Goal: Task Accomplishment & Management: Use online tool/utility

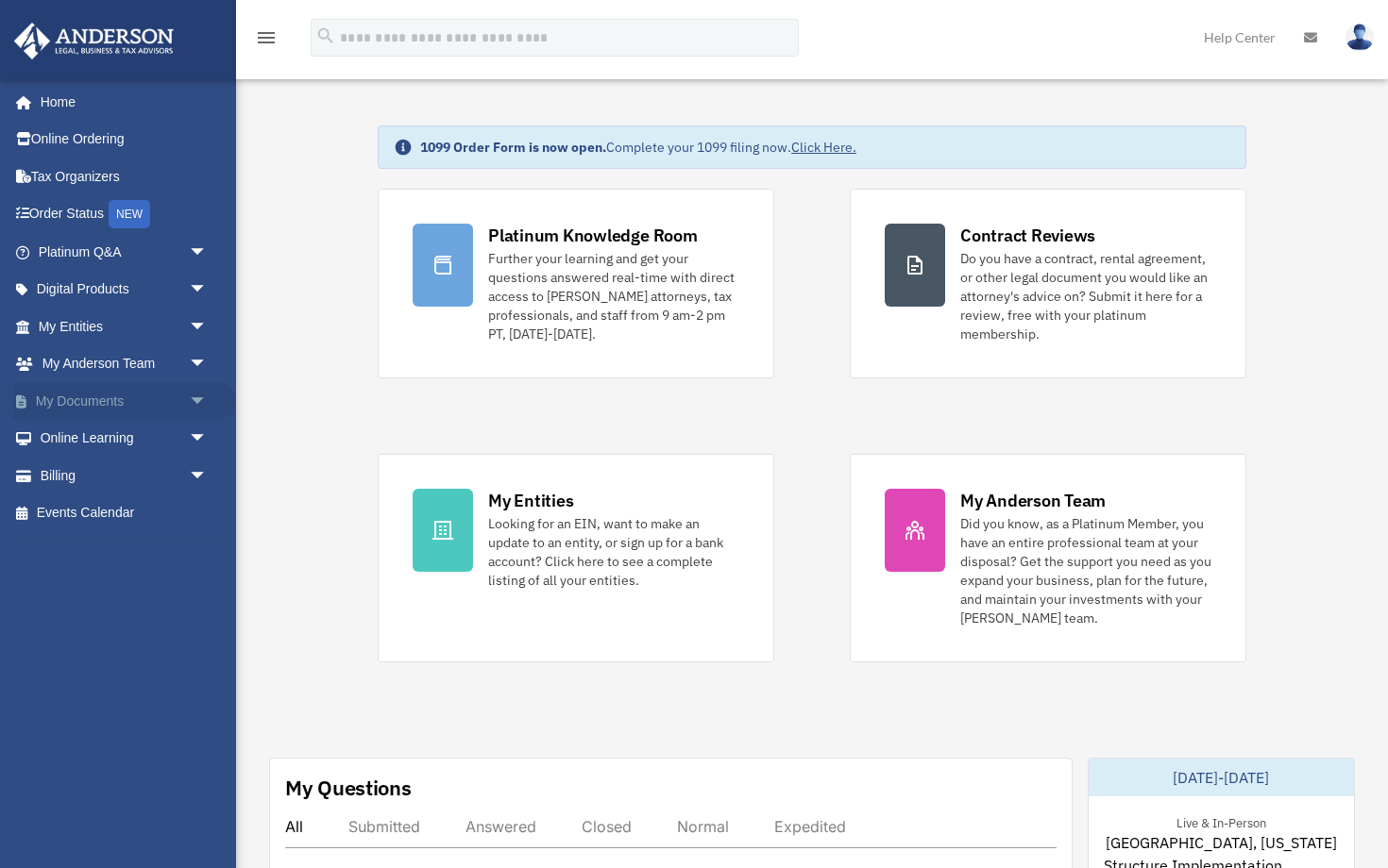
click at [198, 395] on span "arrow_drop_down" at bounding box center [207, 401] width 38 height 39
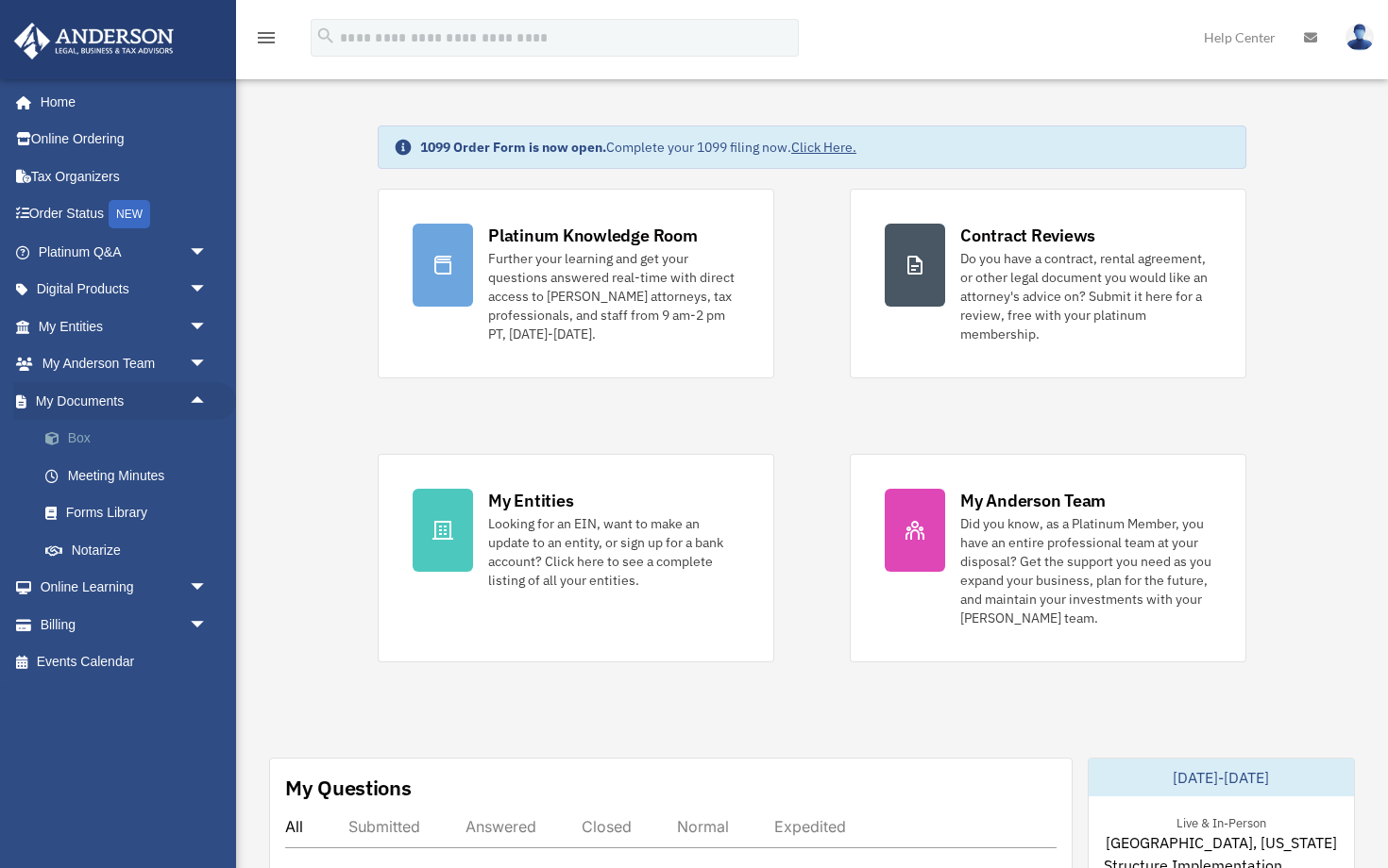
click at [77, 434] on link "Box" at bounding box center [131, 438] width 210 height 38
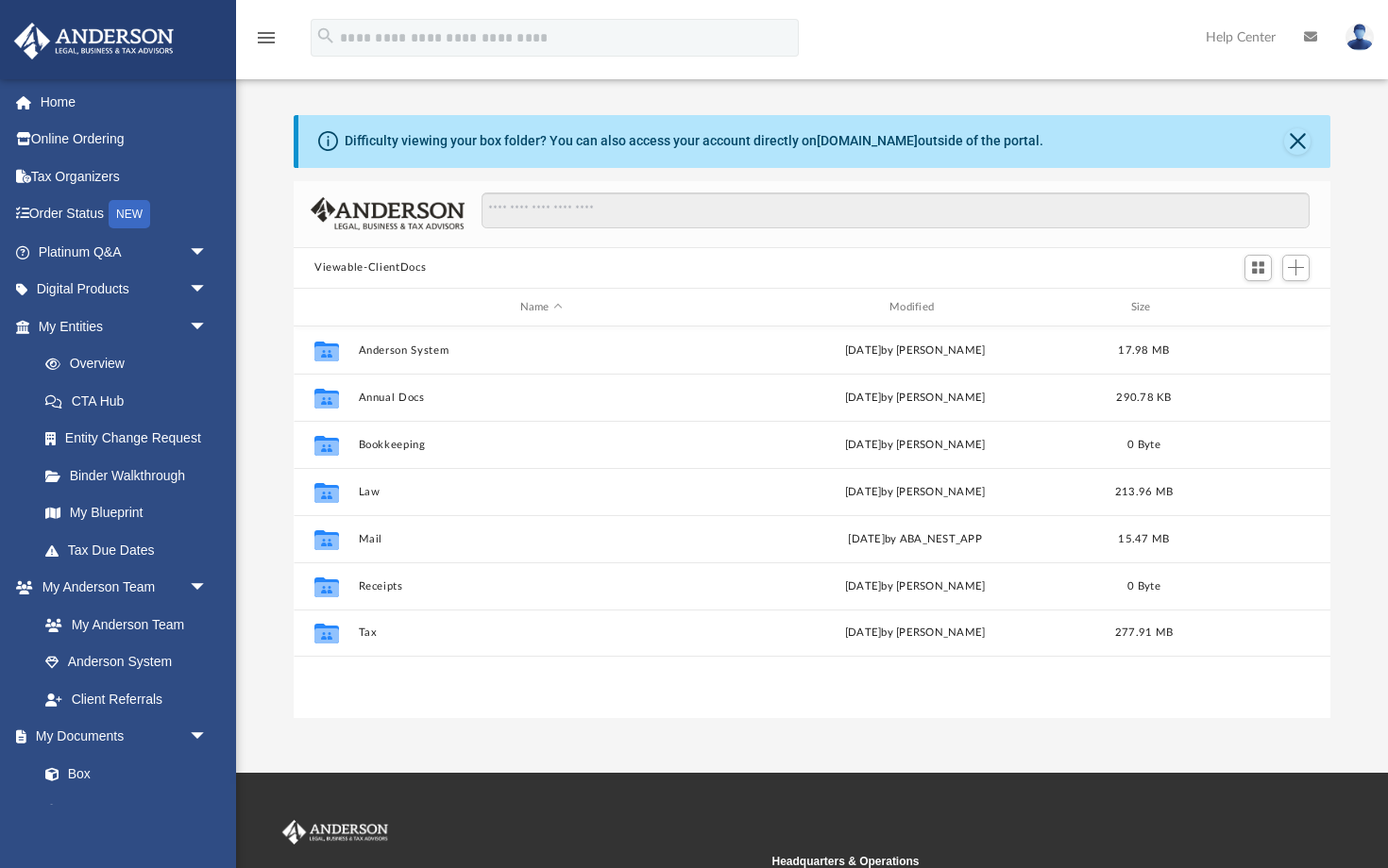
scroll to position [430, 1036]
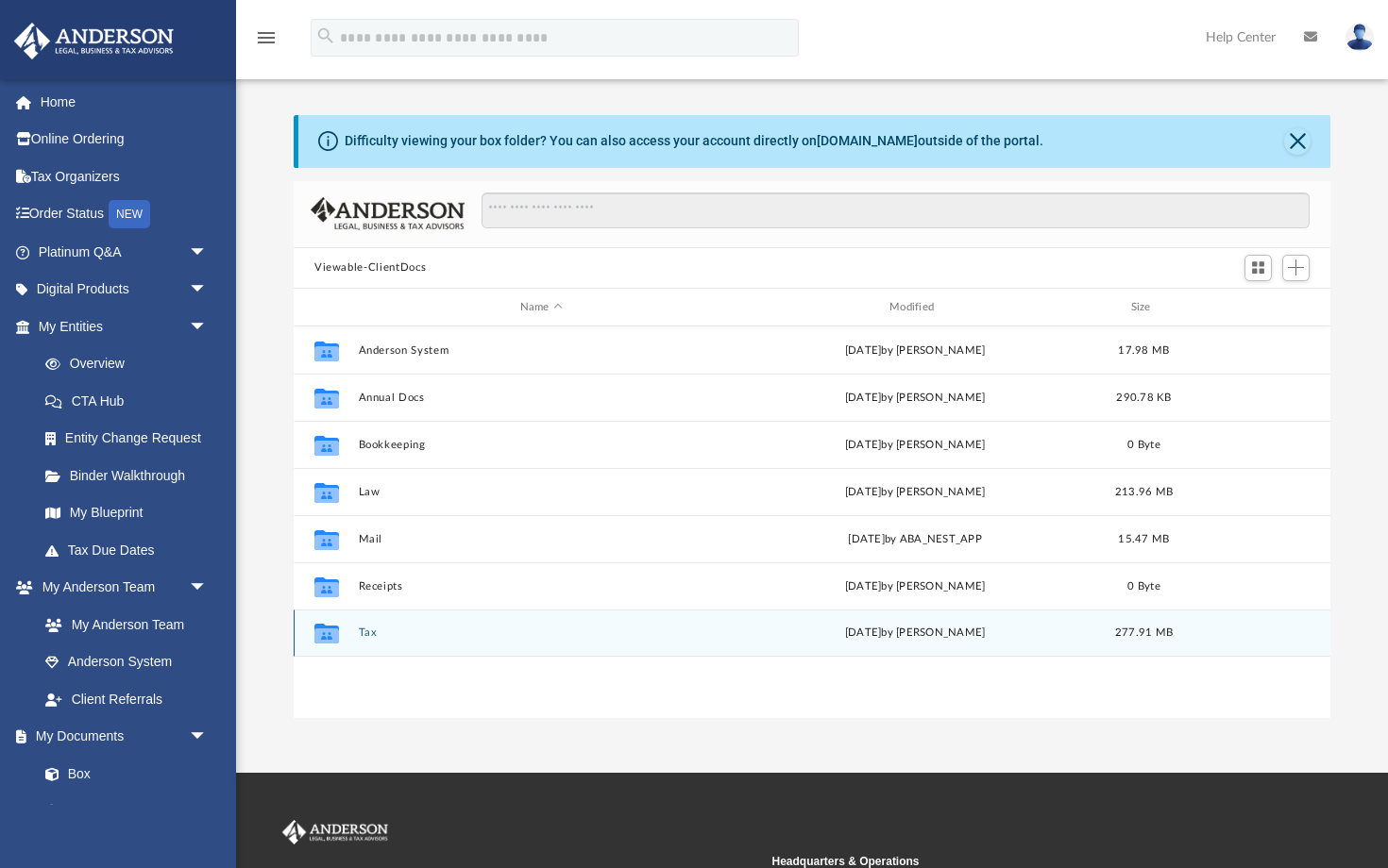
click at [367, 636] on button "Tax" at bounding box center [541, 634] width 365 height 13
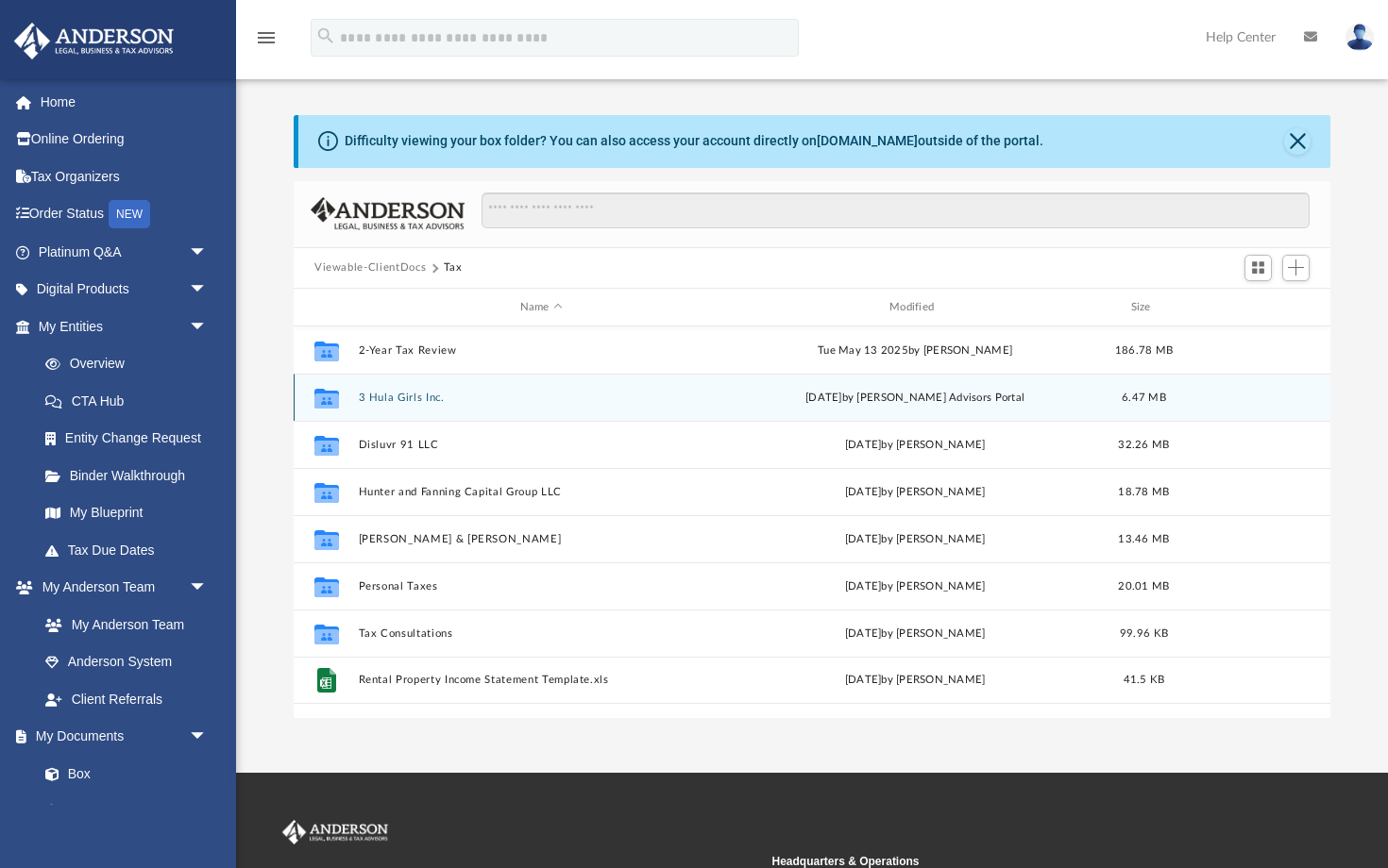
click at [384, 395] on button "3 Hula Girls Inc." at bounding box center [541, 397] width 365 height 13
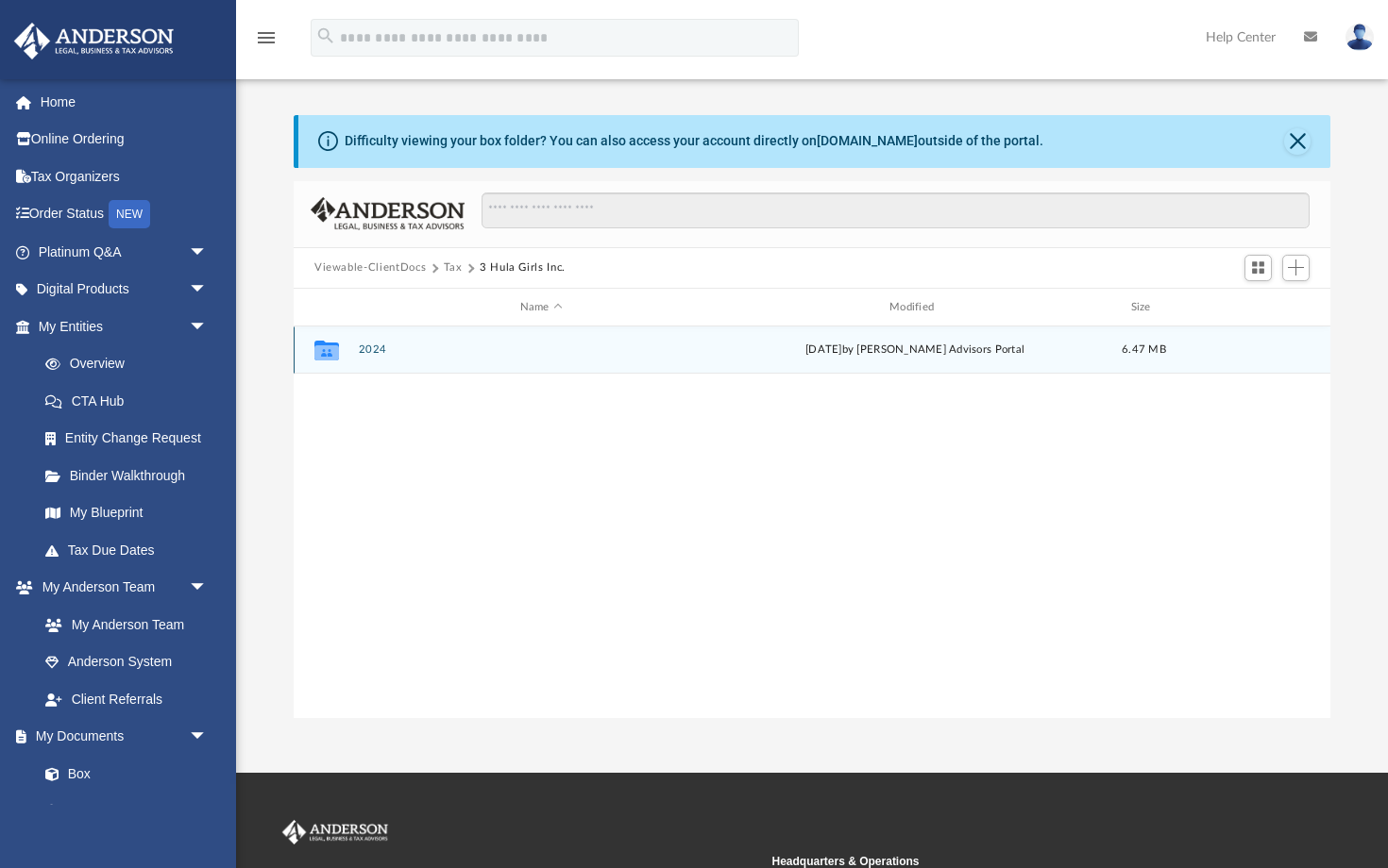
click at [374, 350] on button "2024" at bounding box center [541, 351] width 365 height 13
click at [373, 350] on button "Digital Tax Organizer" at bounding box center [541, 351] width 365 height 13
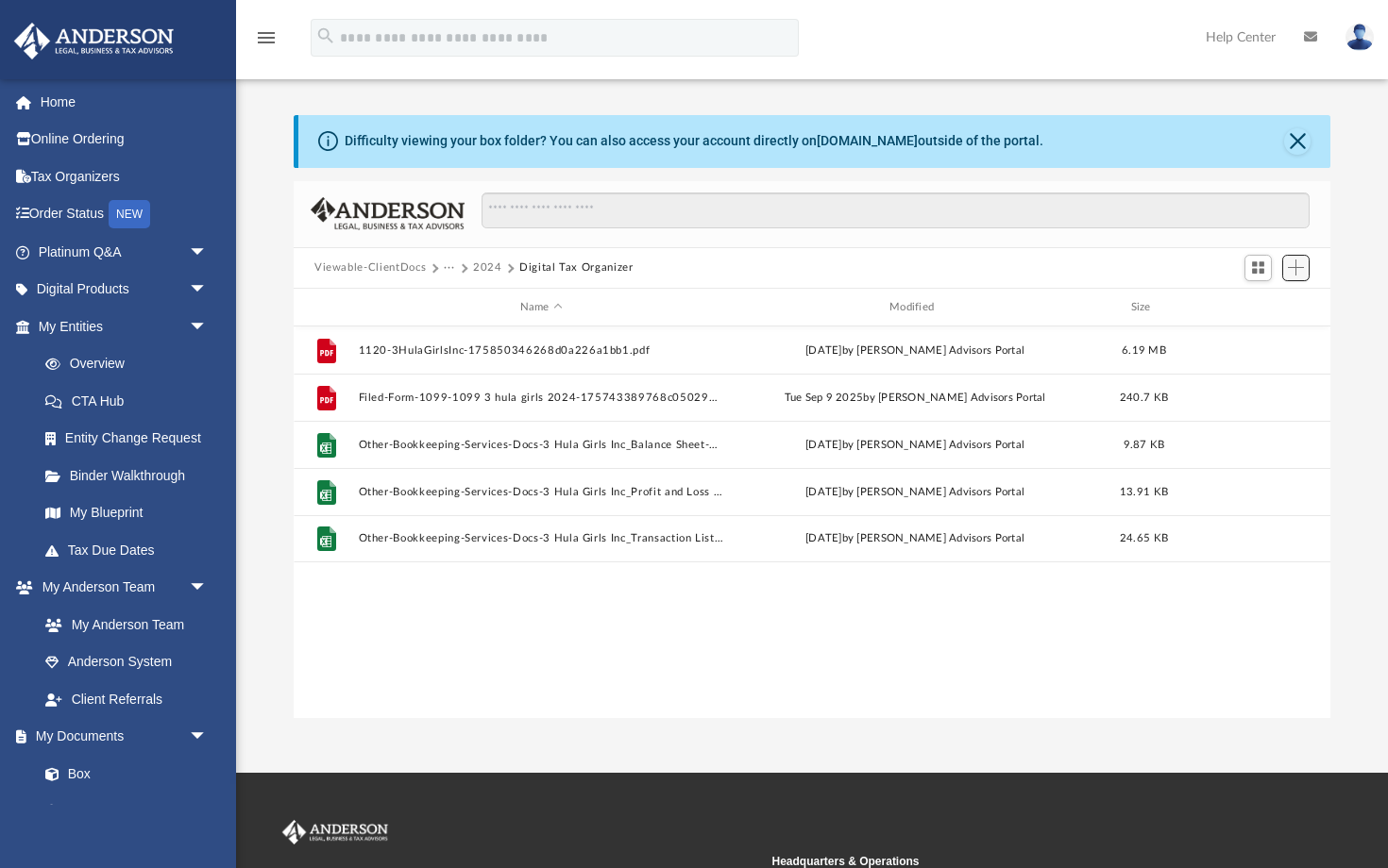
click at [1302, 263] on span "Add" at bounding box center [1295, 268] width 16 height 16
click at [1269, 308] on li "Upload" at bounding box center [1269, 305] width 61 height 20
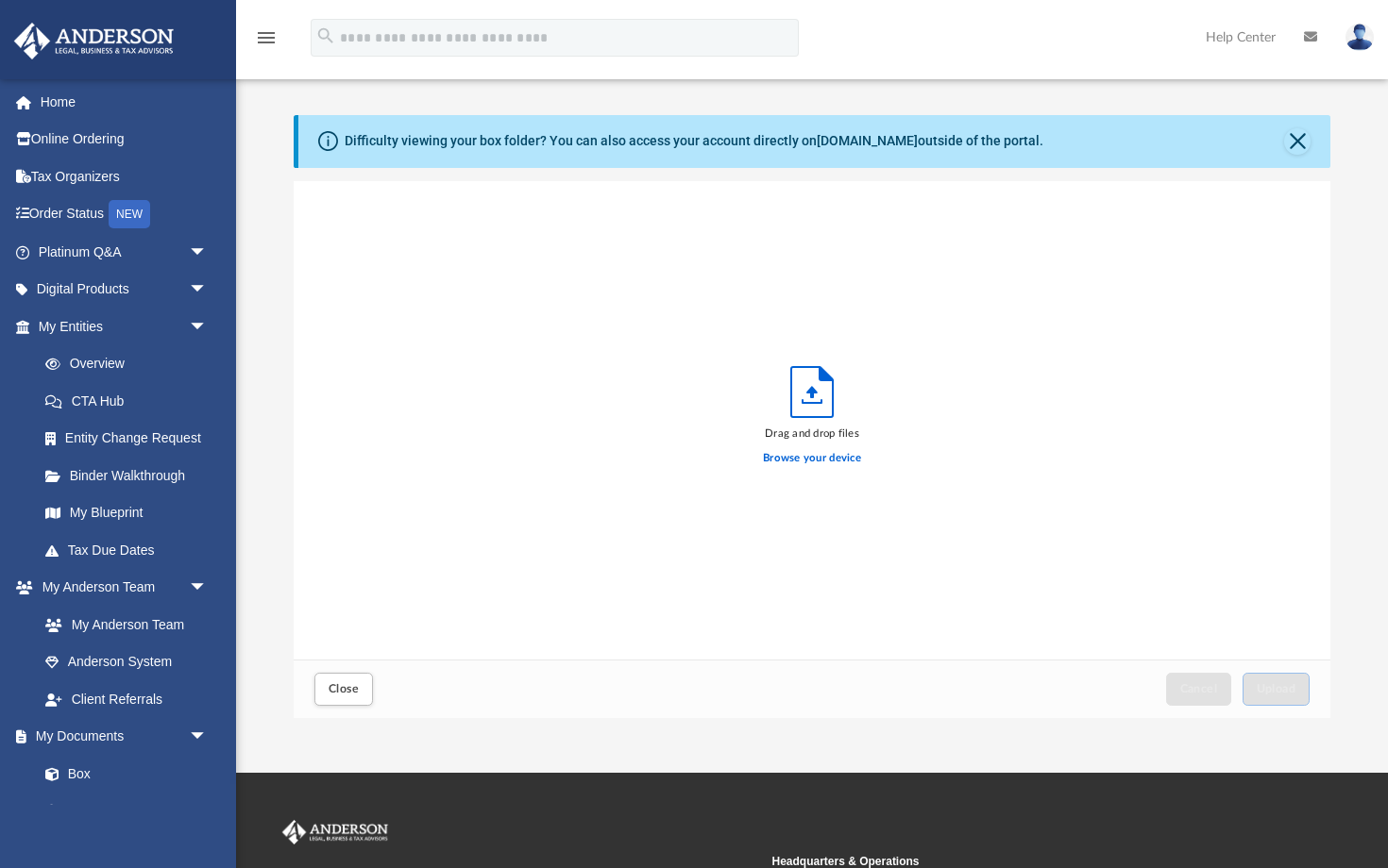
scroll to position [478, 1036]
click at [770, 461] on label "Browse your device" at bounding box center [812, 458] width 99 height 17
click at [0, 0] on input "Browse your device" at bounding box center [0, 0] width 0 height 0
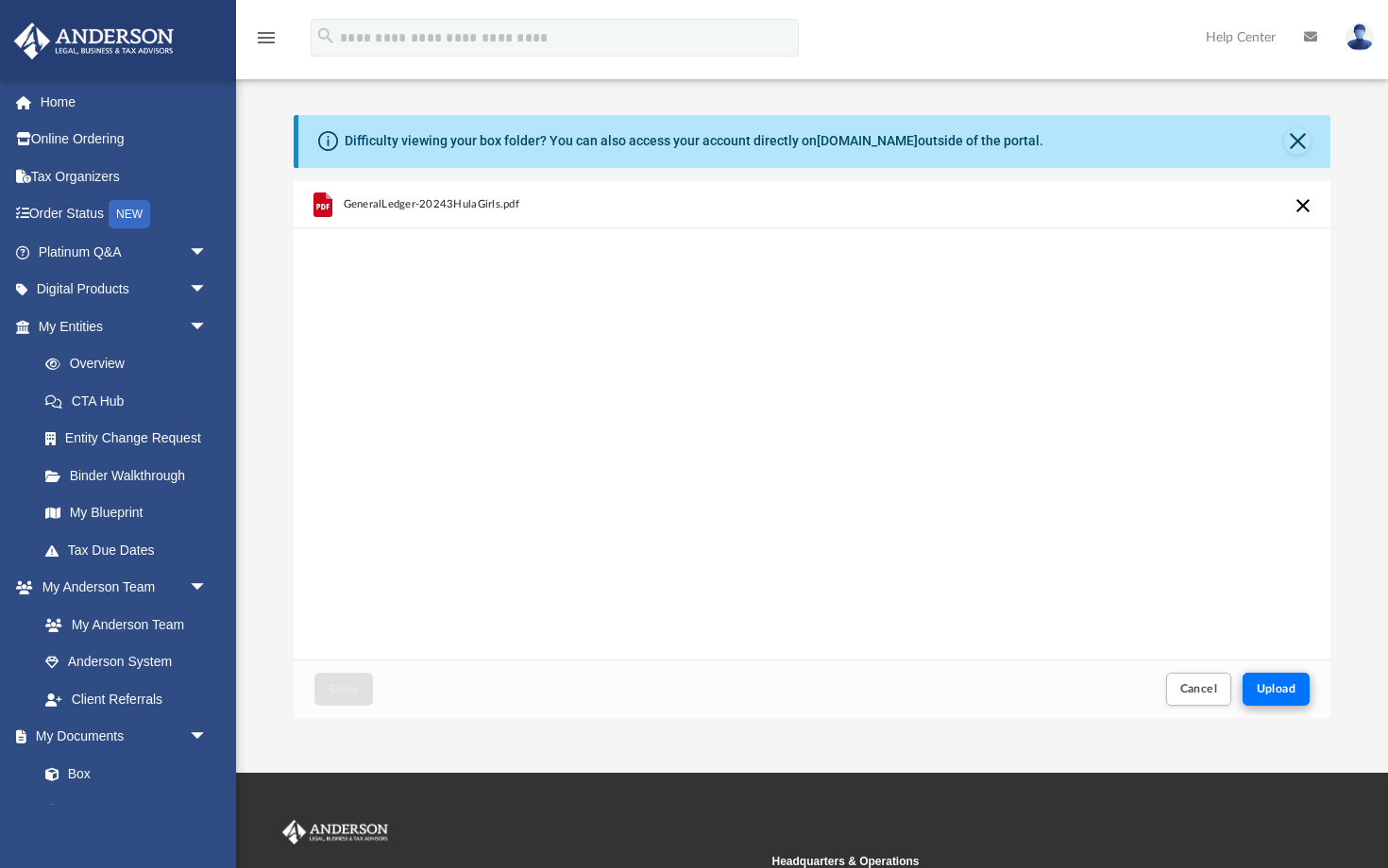
click at [1273, 685] on span "Upload" at bounding box center [1276, 689] width 40 height 12
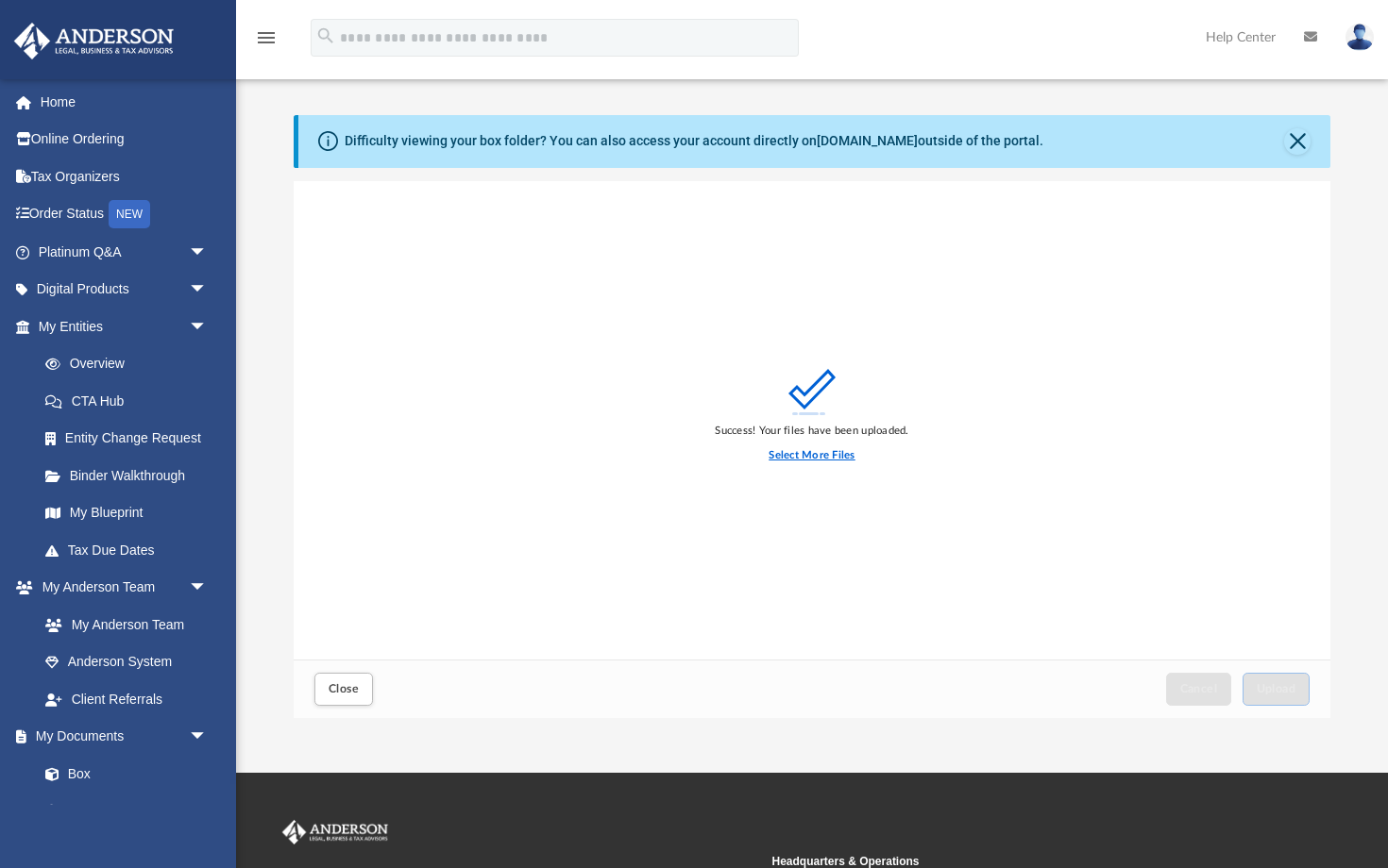
click at [804, 451] on label "Select More Files" at bounding box center [812, 455] width 86 height 17
click at [0, 0] on input "Select More Files" at bounding box center [0, 0] width 0 height 0
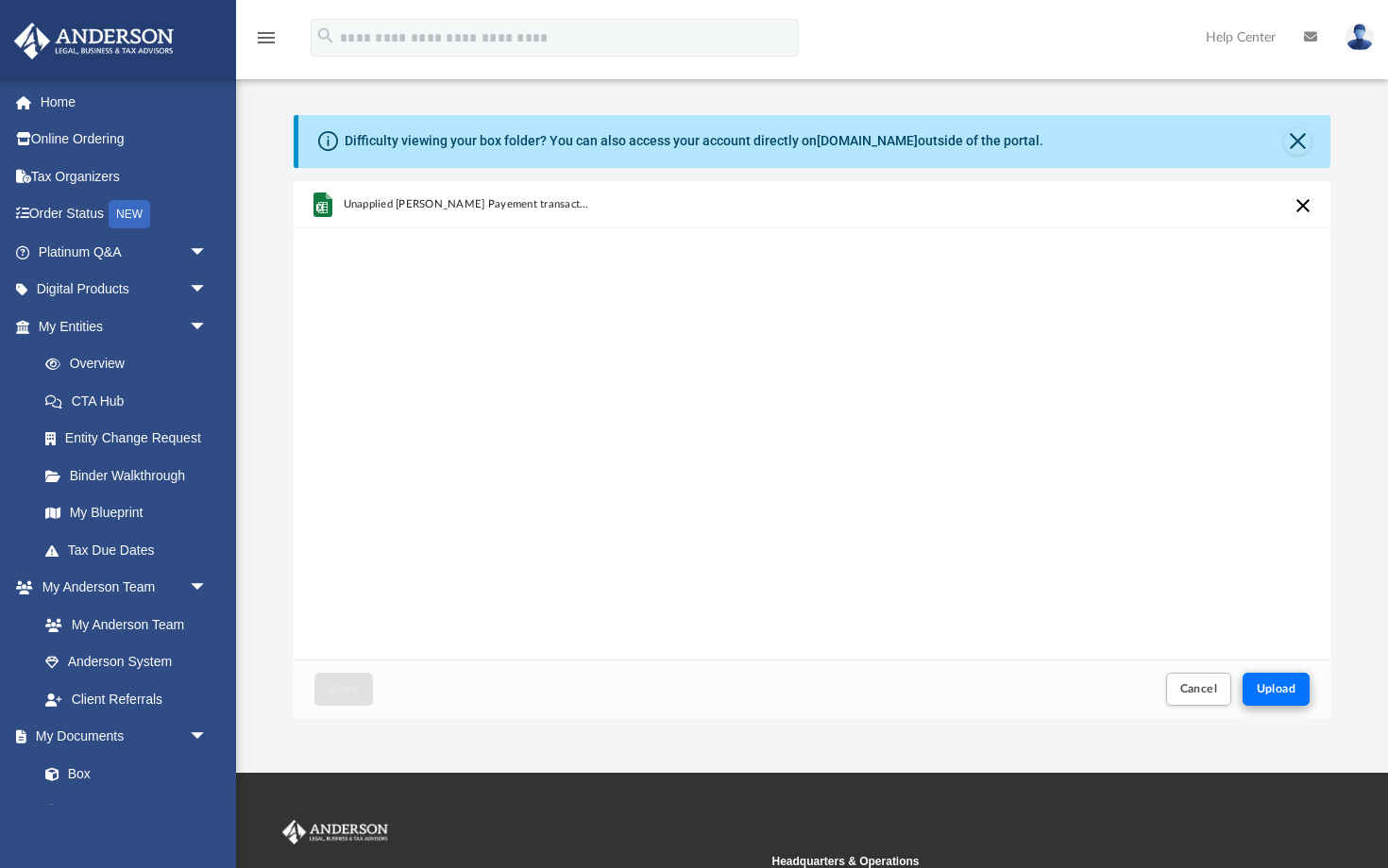
click at [1285, 691] on span "Upload" at bounding box center [1276, 689] width 40 height 12
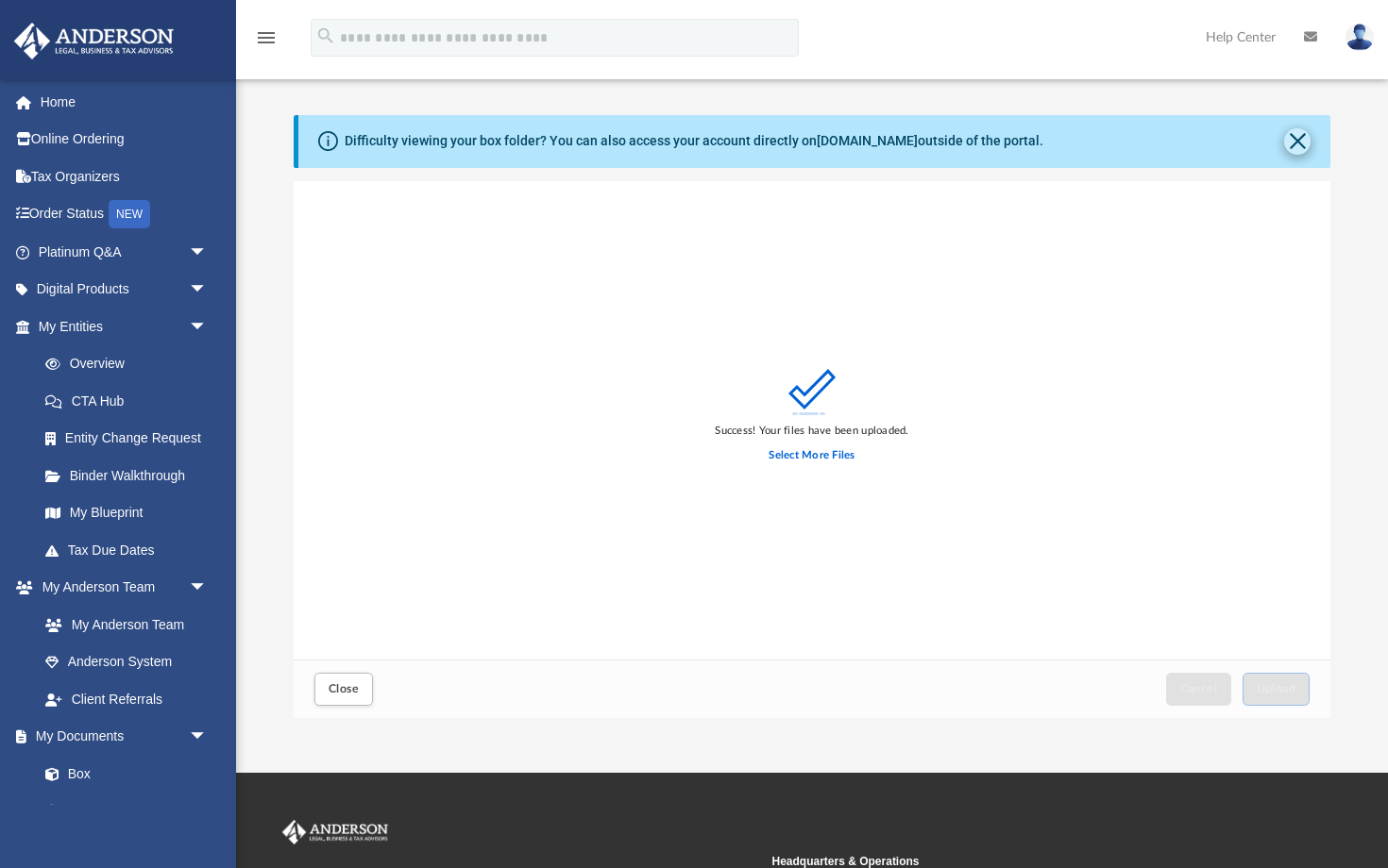
click at [1304, 142] on button "Close" at bounding box center [1296, 141] width 26 height 26
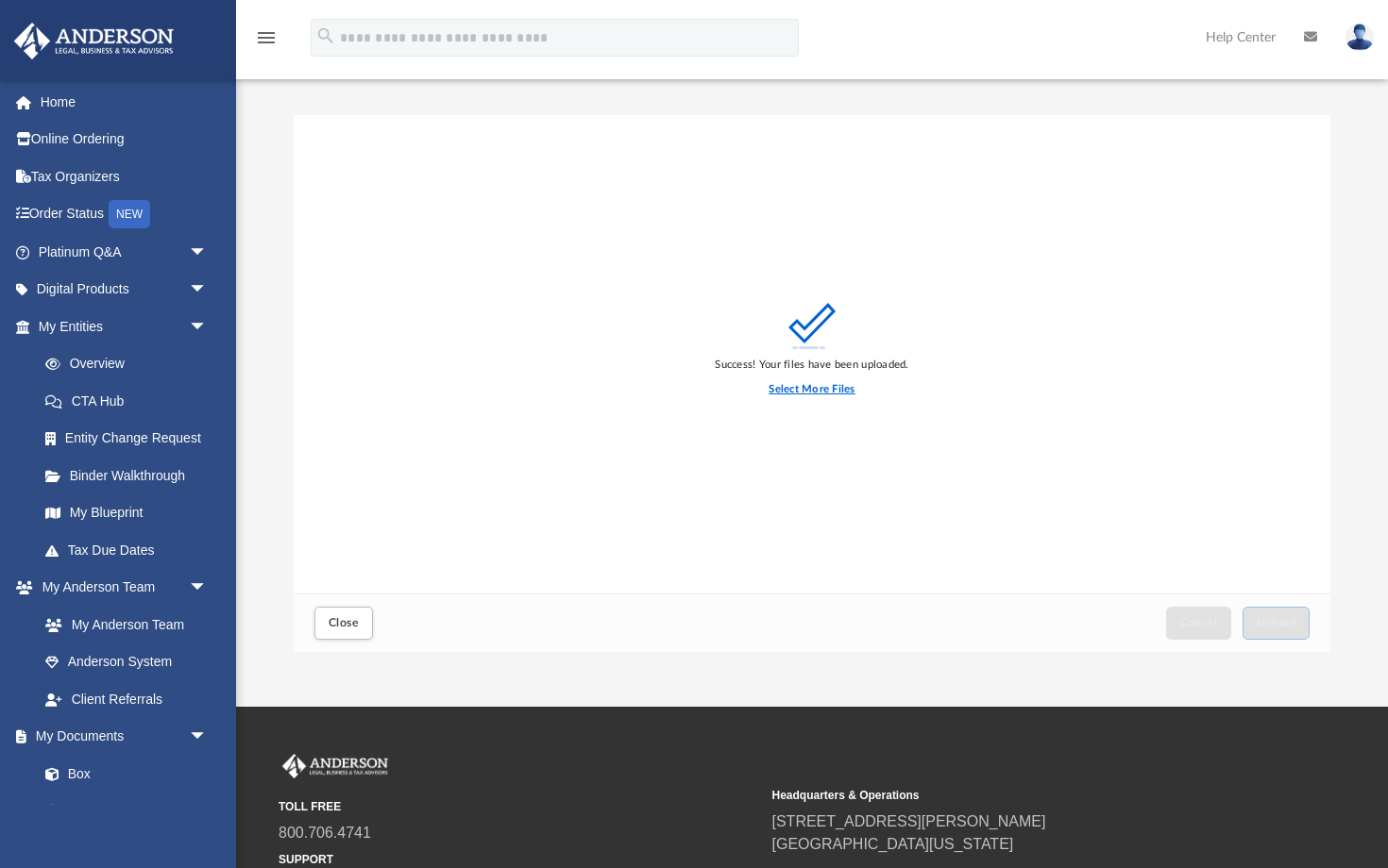
click at [797, 389] on label "Select More Files" at bounding box center [812, 389] width 86 height 17
click at [0, 0] on input "Select More Files" at bounding box center [0, 0] width 0 height 0
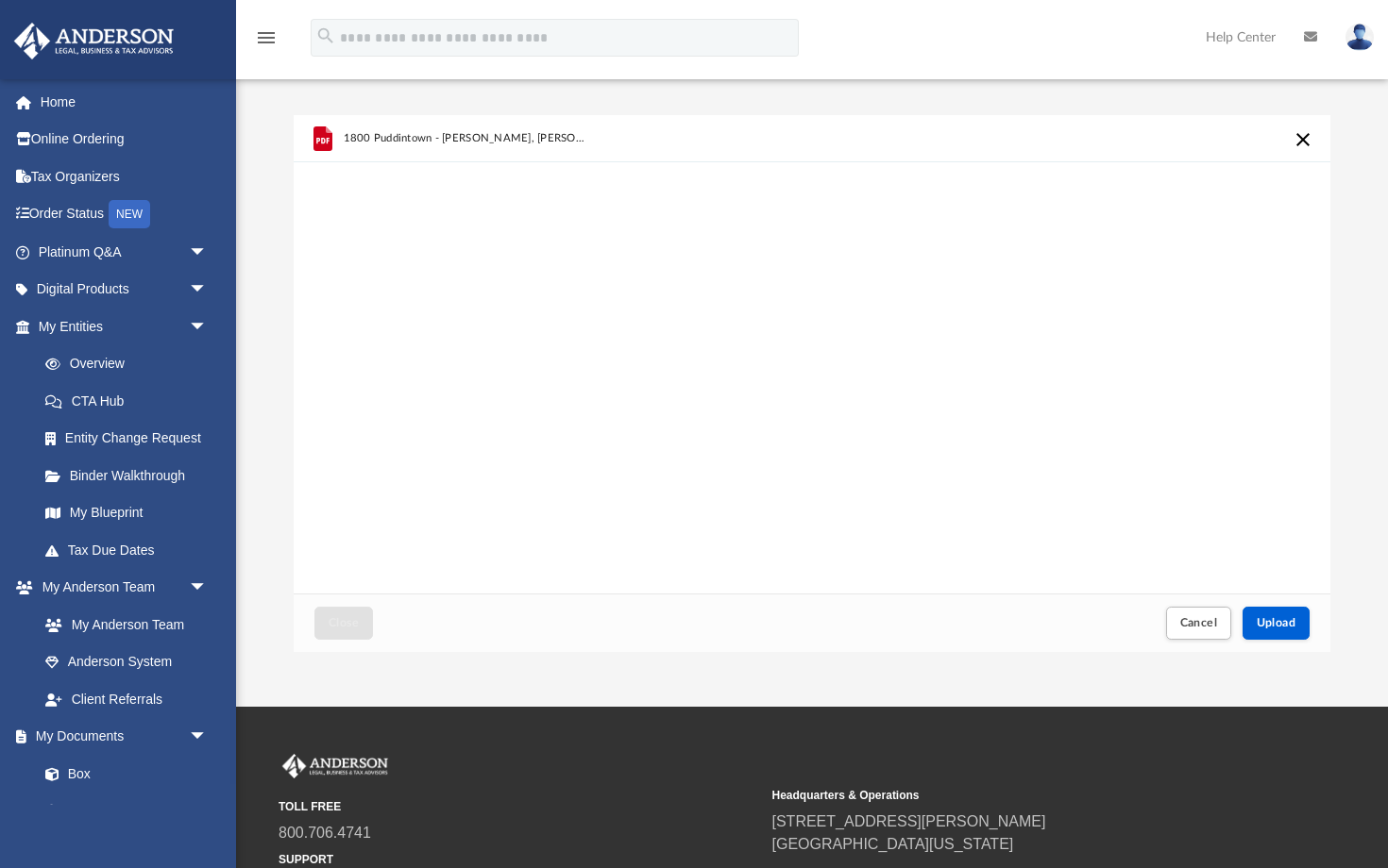
click at [1303, 136] on button "Cancel this upload" at bounding box center [1302, 139] width 22 height 22
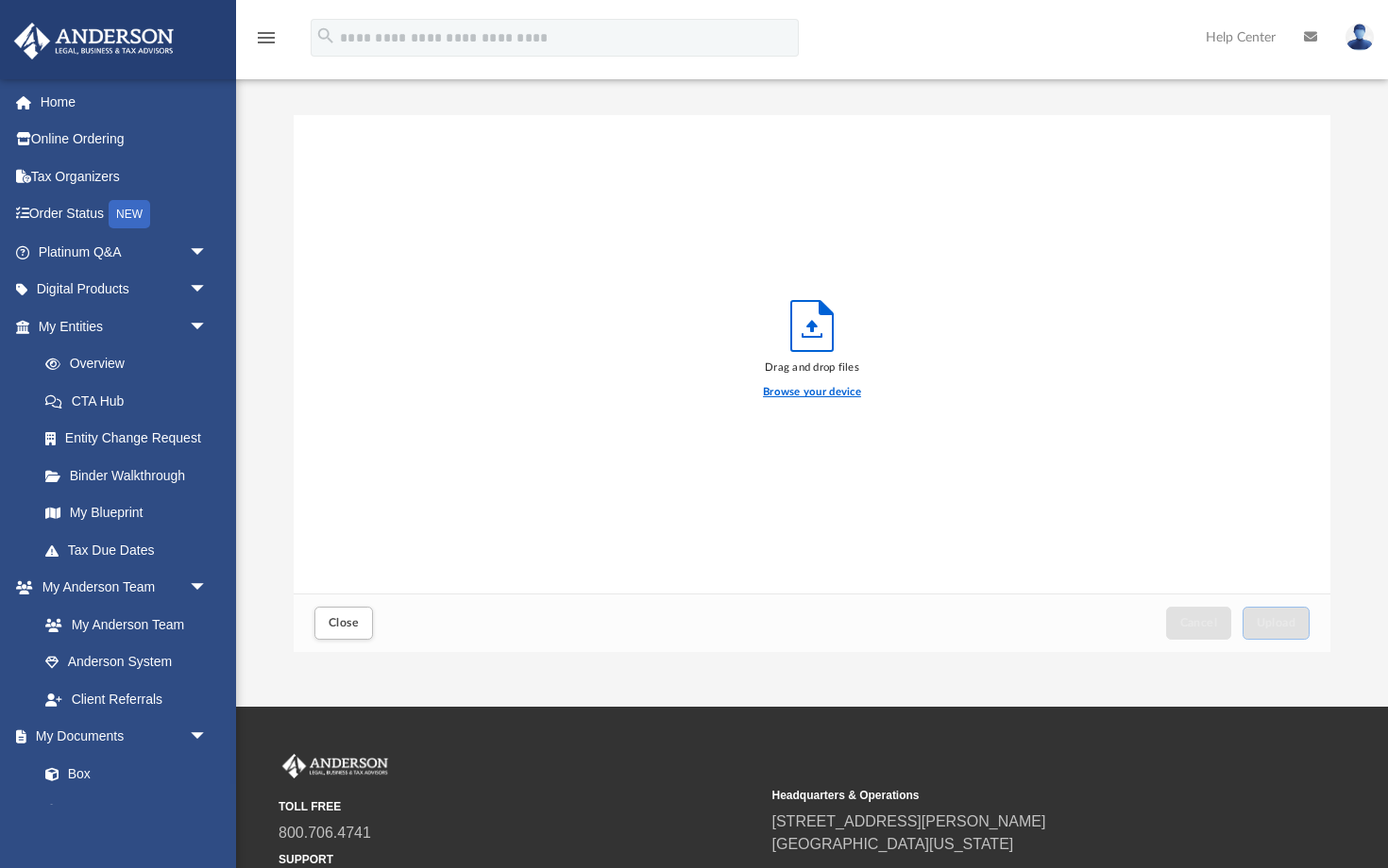
click at [770, 389] on label "Browse your device" at bounding box center [812, 392] width 99 height 17
click at [0, 0] on input "Browse your device" at bounding box center [0, 0] width 0 height 0
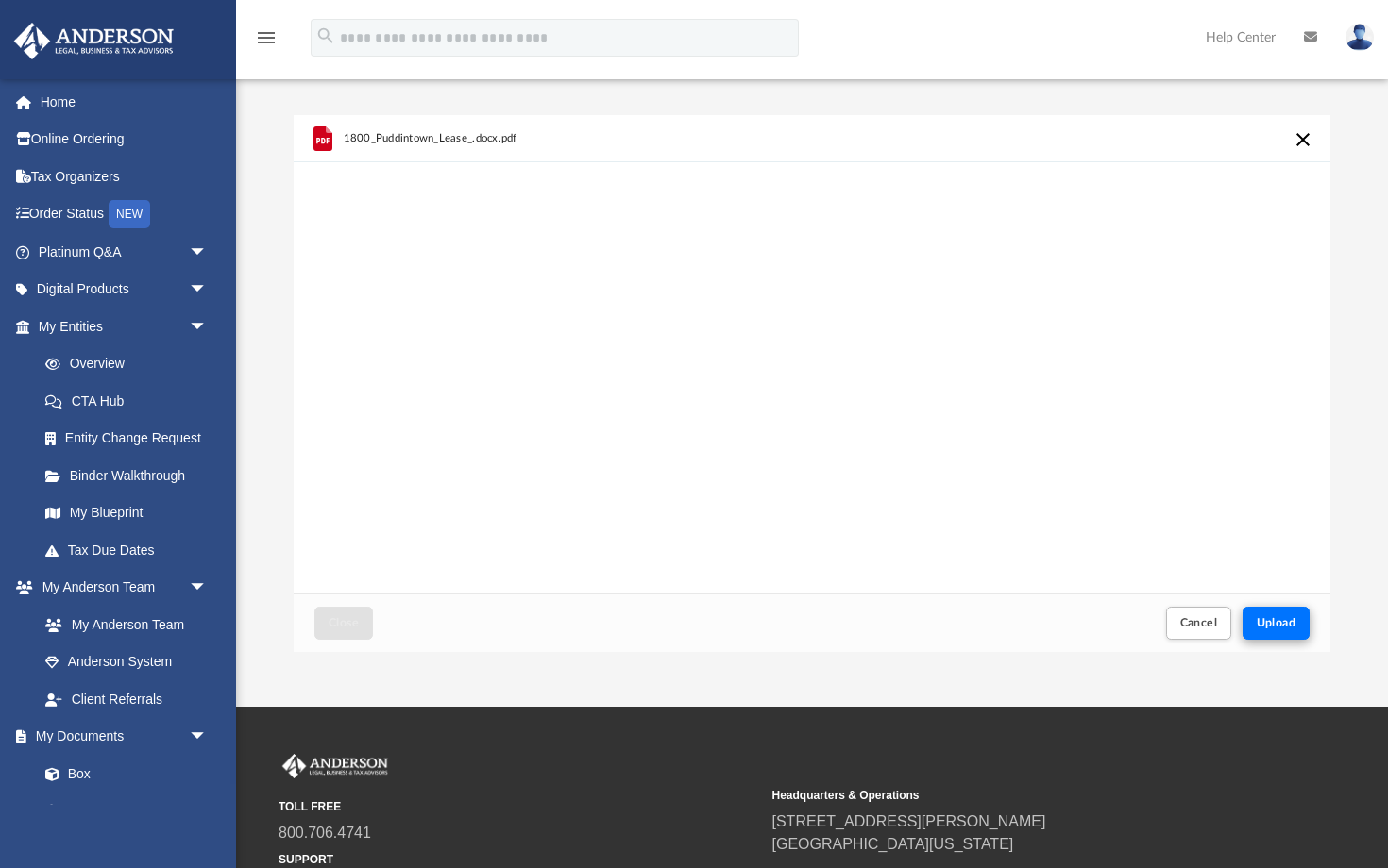
click at [1284, 622] on span "Upload" at bounding box center [1276, 623] width 40 height 12
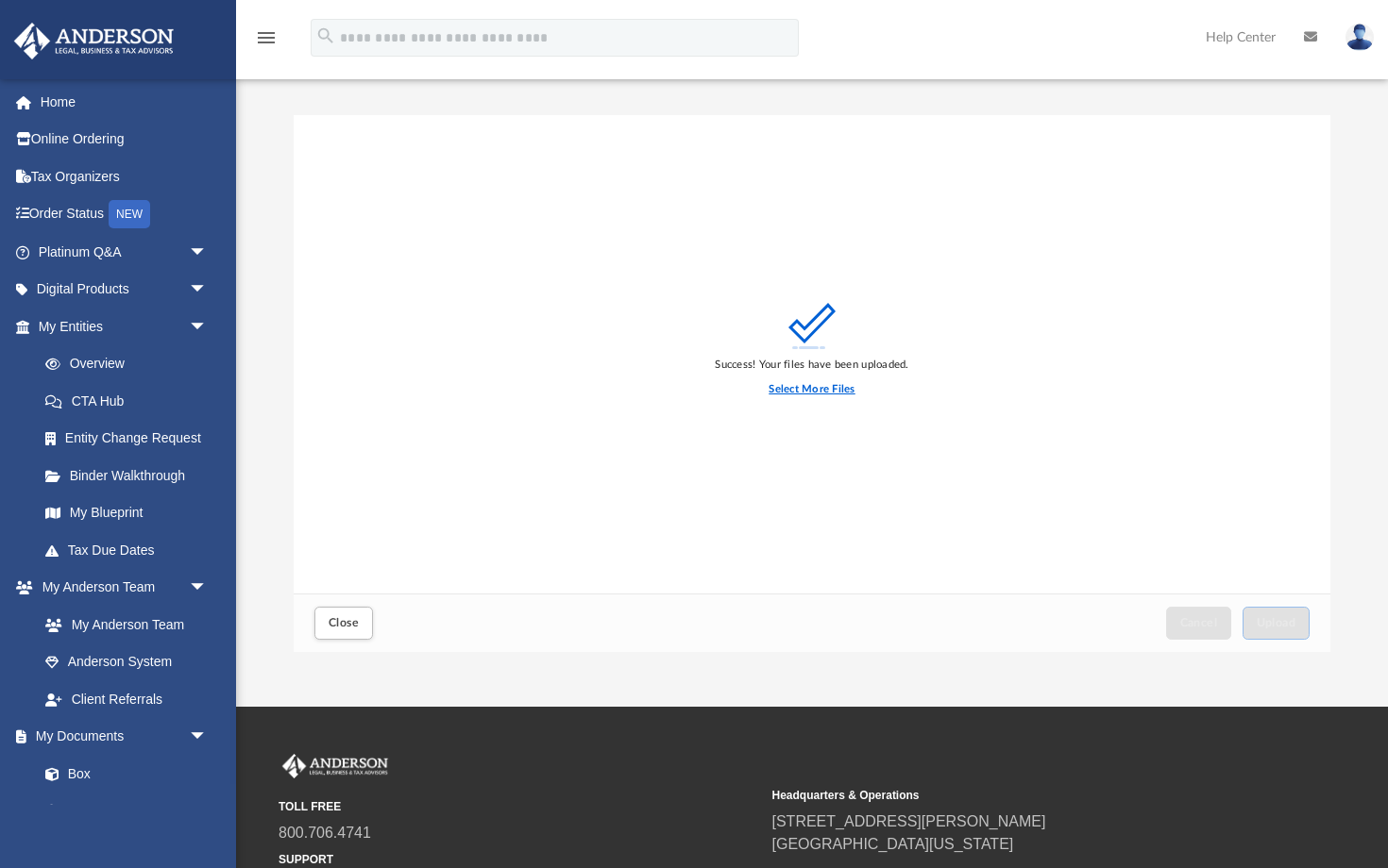
click at [793, 391] on label "Select More Files" at bounding box center [812, 389] width 86 height 17
click at [0, 0] on input "Select More Files" at bounding box center [0, 0] width 0 height 0
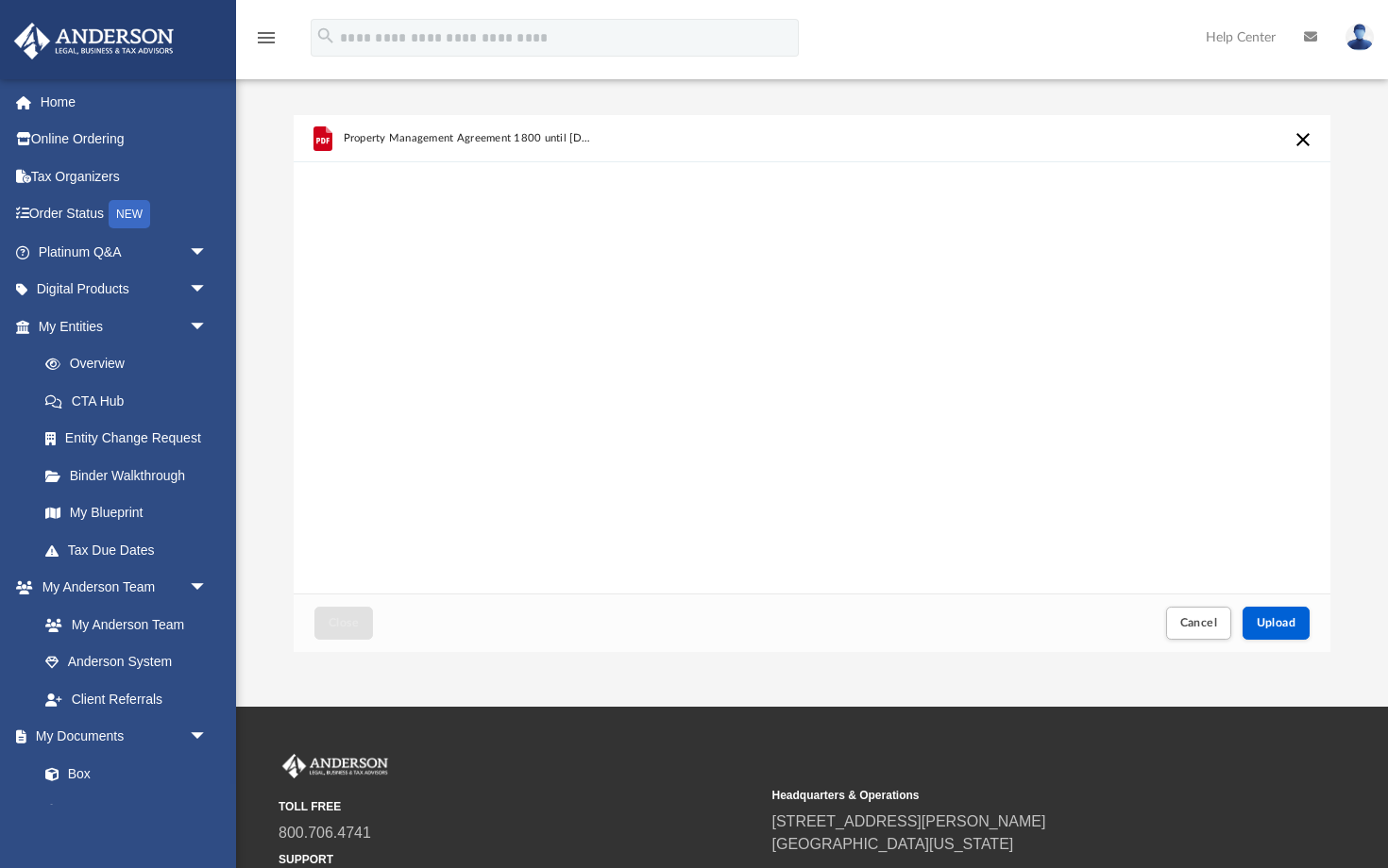
click at [1297, 139] on button "Cancel this upload" at bounding box center [1302, 139] width 22 height 22
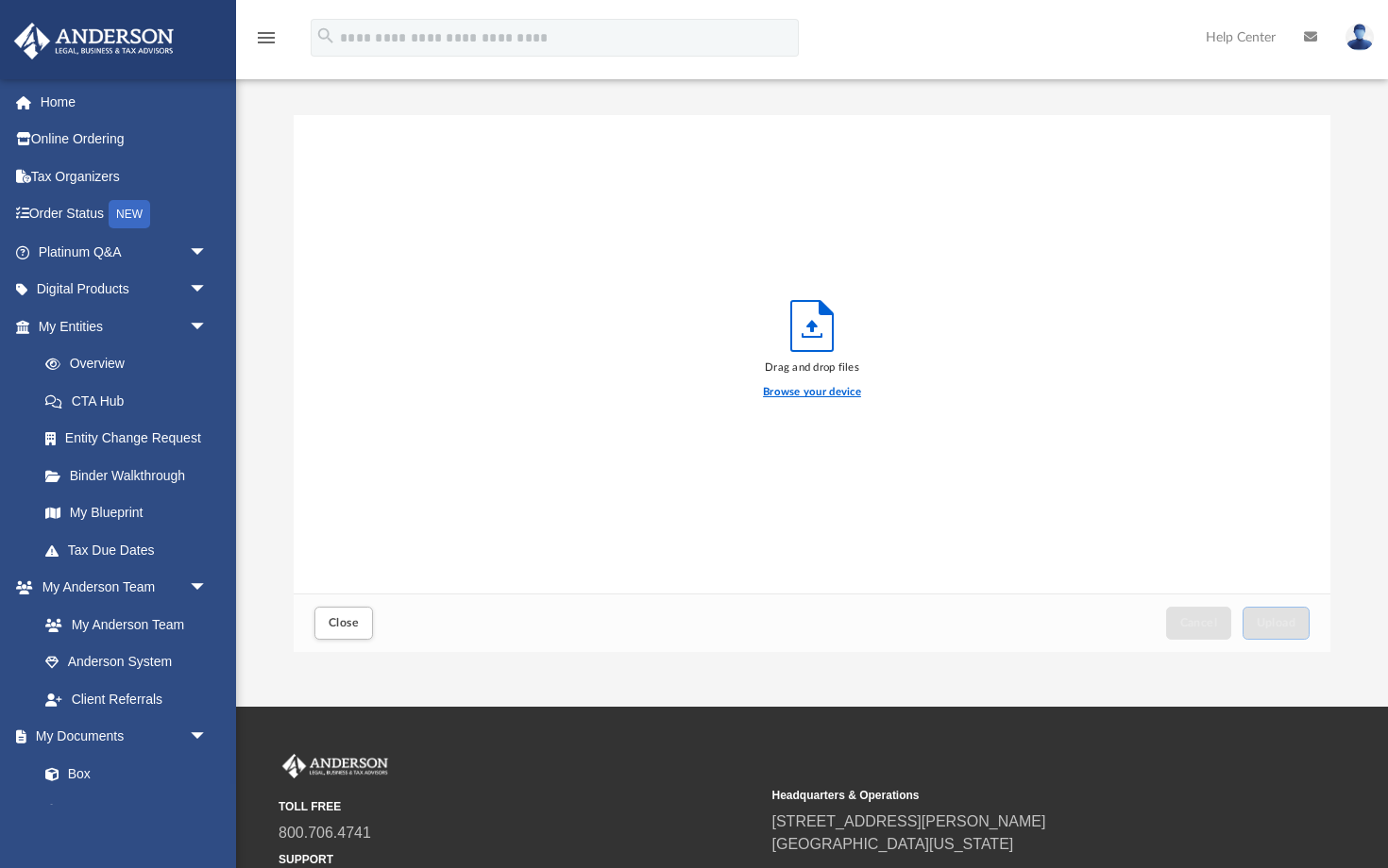
click at [808, 396] on label "Browse your device" at bounding box center [812, 392] width 99 height 17
click at [0, 0] on input "Browse your device" at bounding box center [0, 0] width 0 height 0
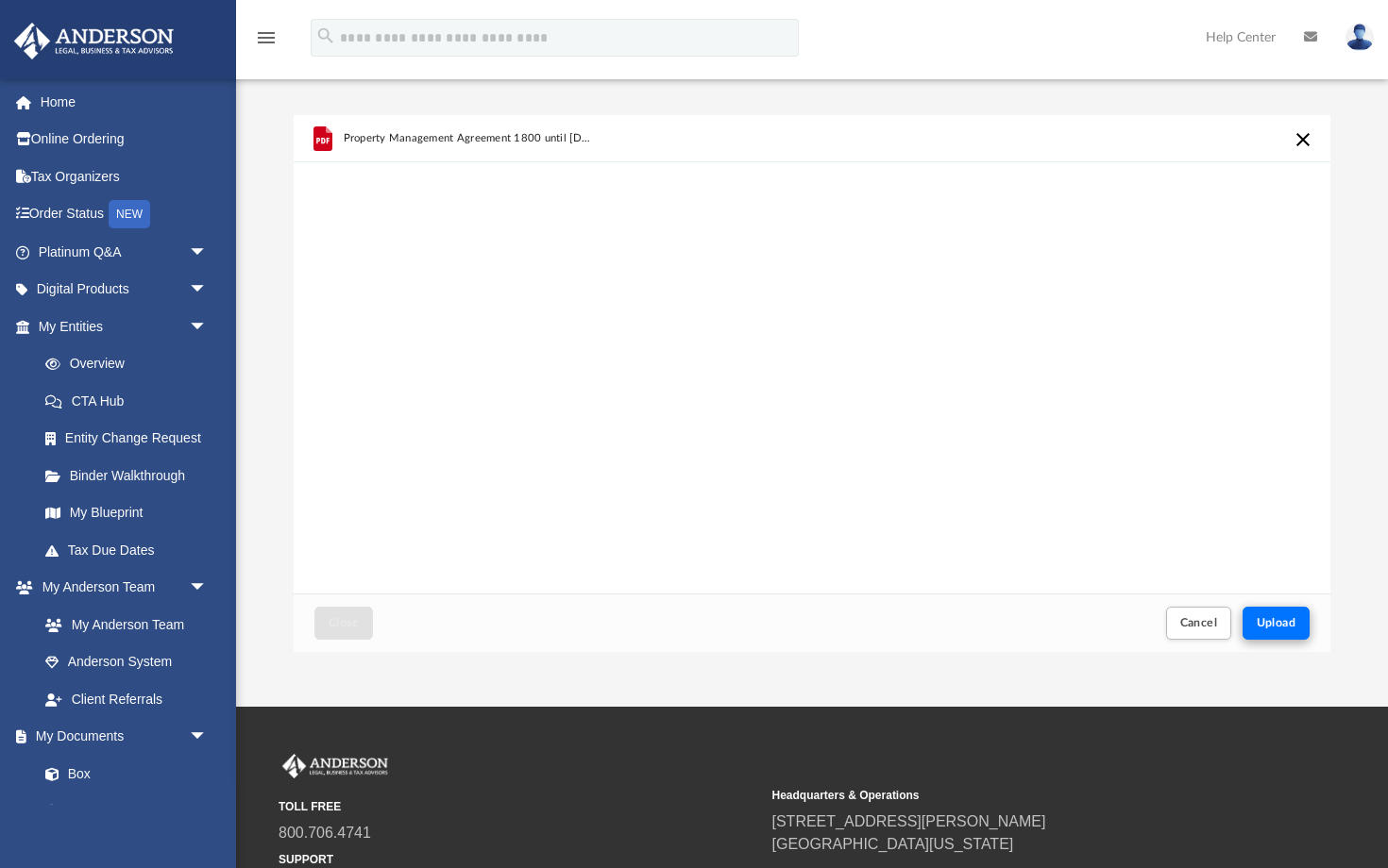
click at [1286, 623] on span "Upload" at bounding box center [1276, 623] width 40 height 12
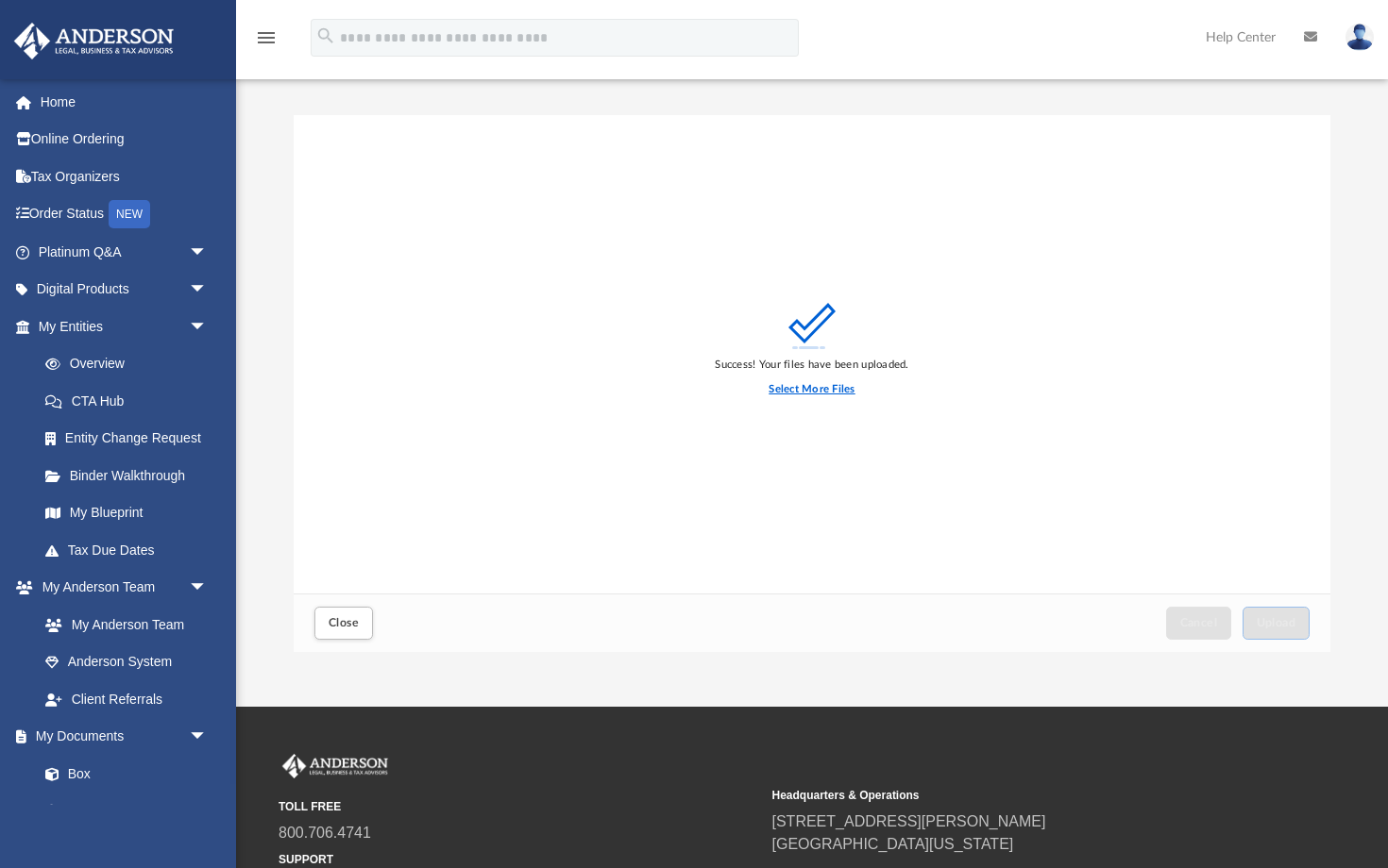
click at [777, 387] on label "Select More Files" at bounding box center [812, 389] width 86 height 17
click at [0, 0] on input "Select More Files" at bounding box center [0, 0] width 0 height 0
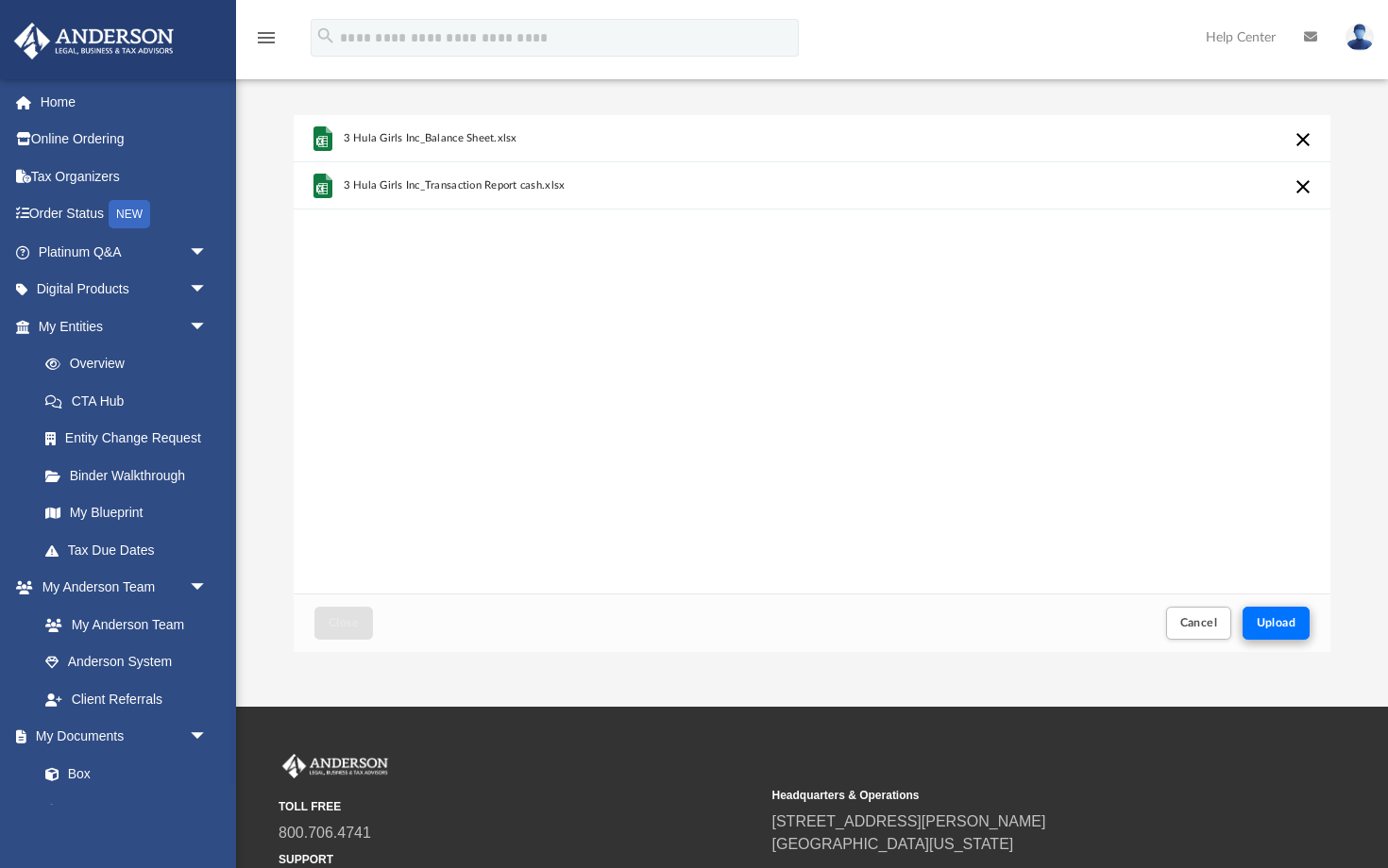
click at [1286, 618] on span "Upload" at bounding box center [1276, 623] width 40 height 12
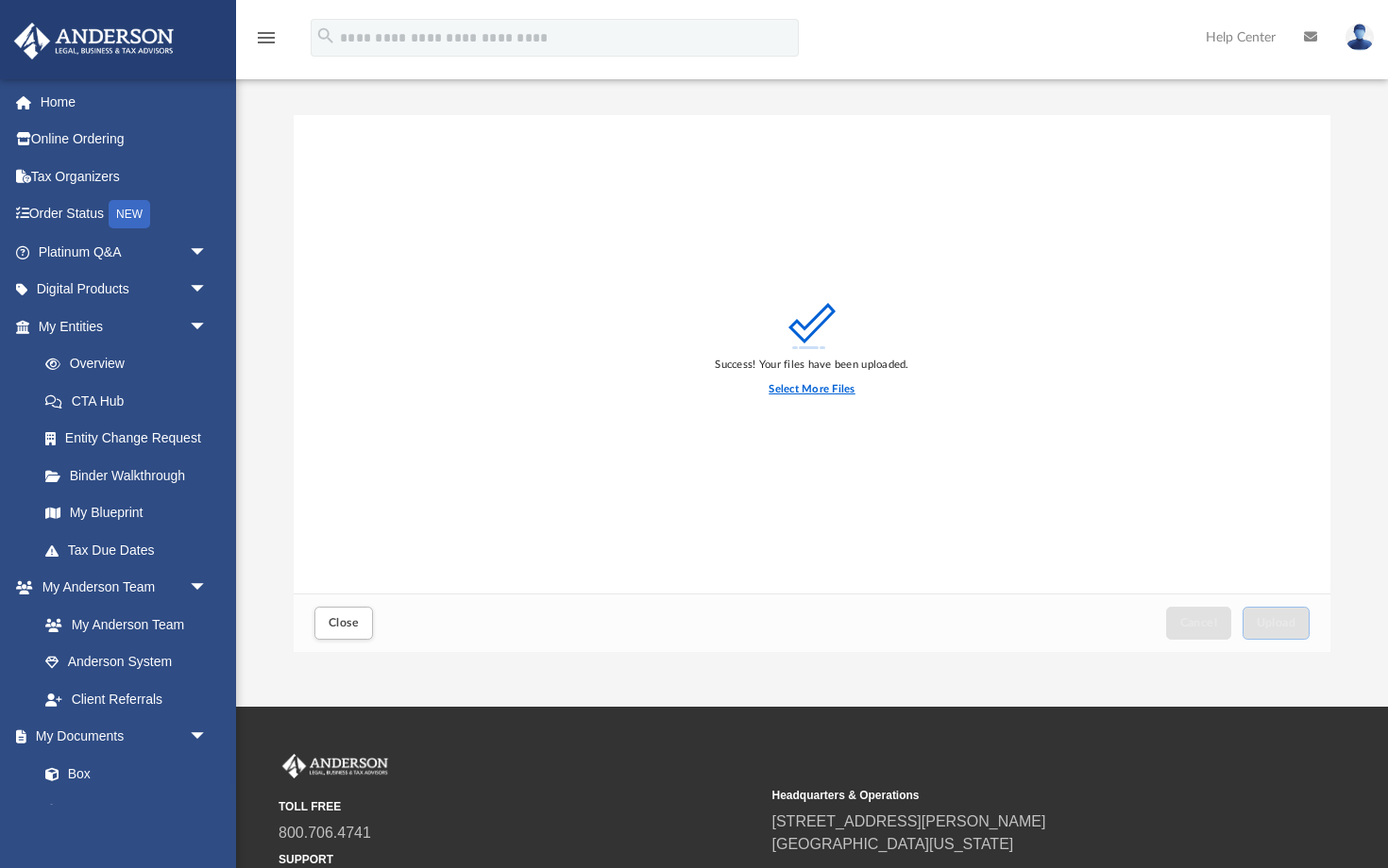
click at [776, 393] on label "Select More Files" at bounding box center [812, 389] width 86 height 17
click at [0, 0] on input "Select More Files" at bounding box center [0, 0] width 0 height 0
